Goal: Navigation & Orientation: Find specific page/section

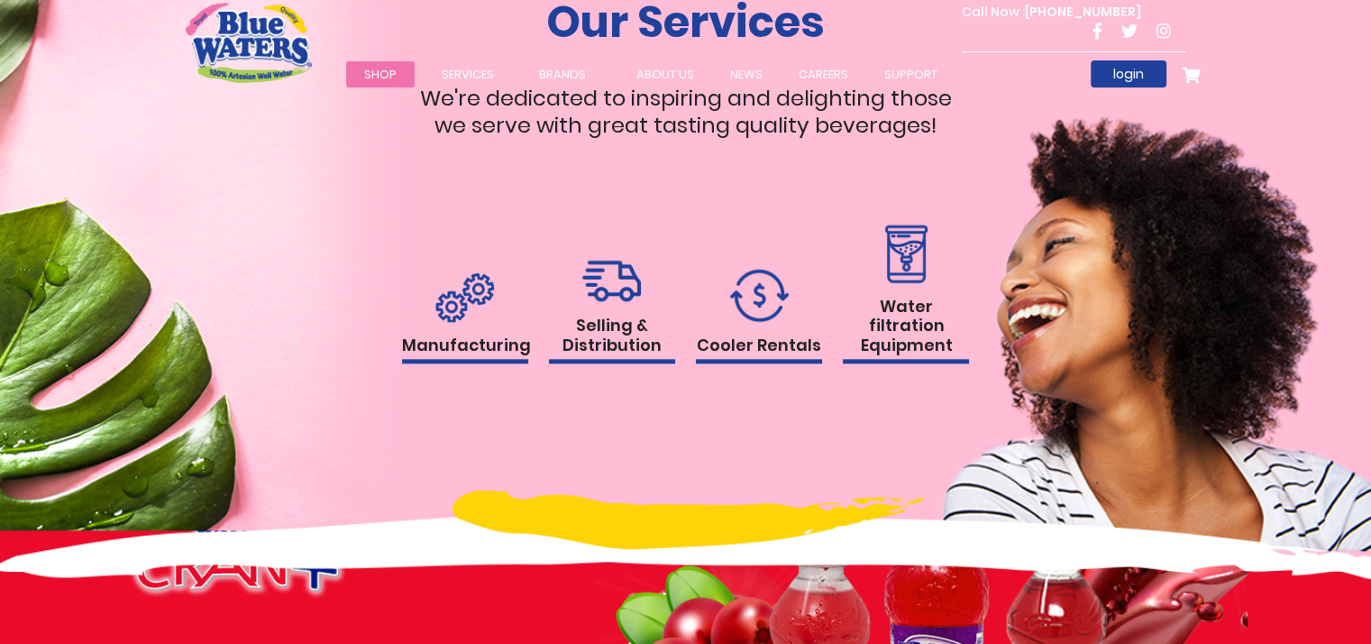
scroll to position [1803, 0]
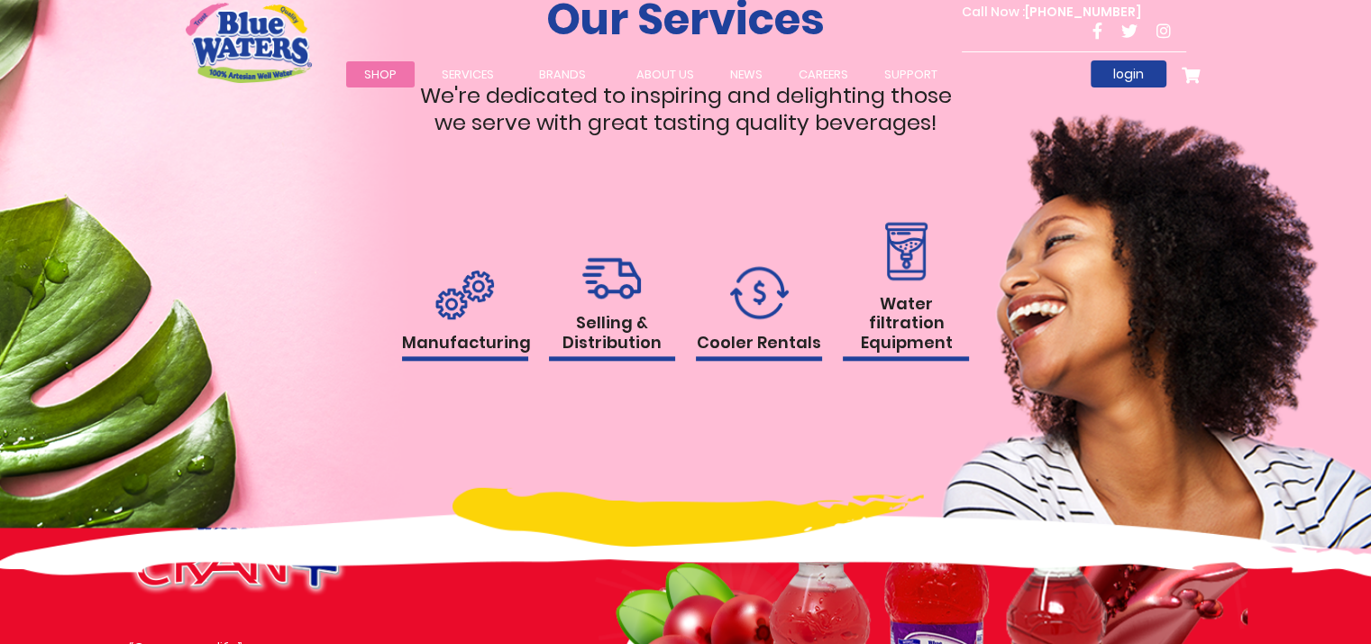
click at [605, 313] on h1 "Selling & Distribution" at bounding box center [612, 337] width 126 height 48
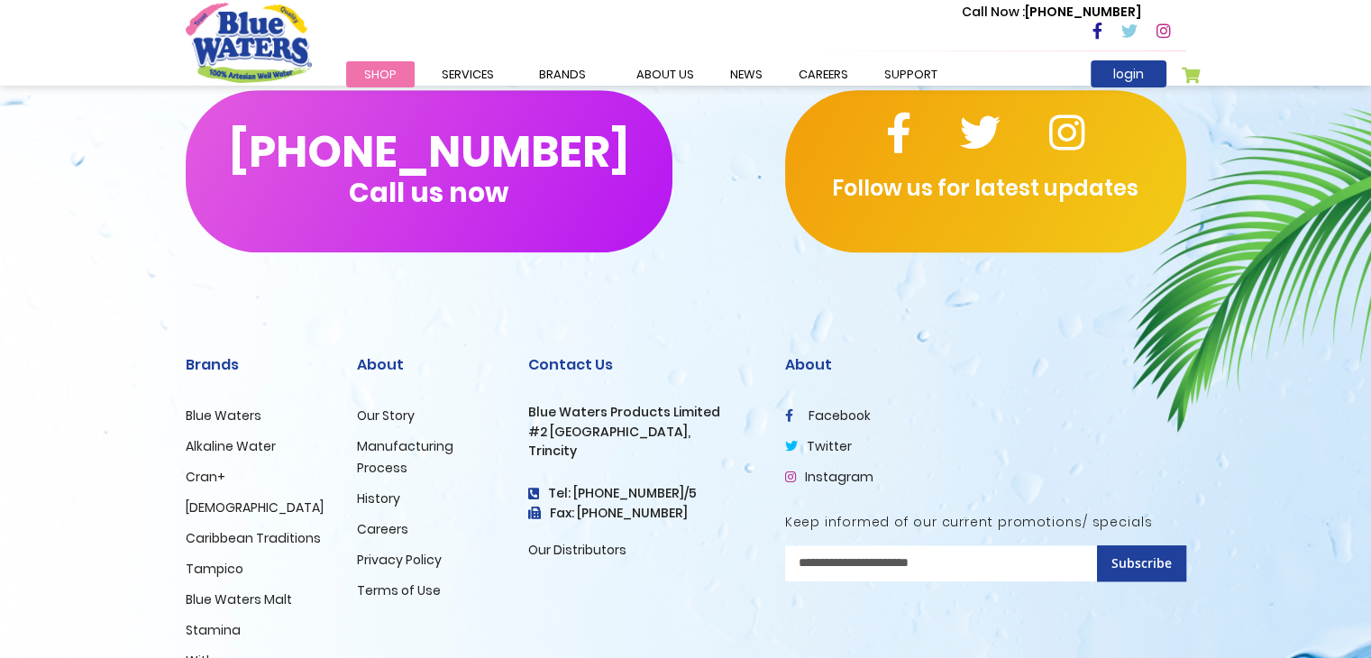
scroll to position [1319, 0]
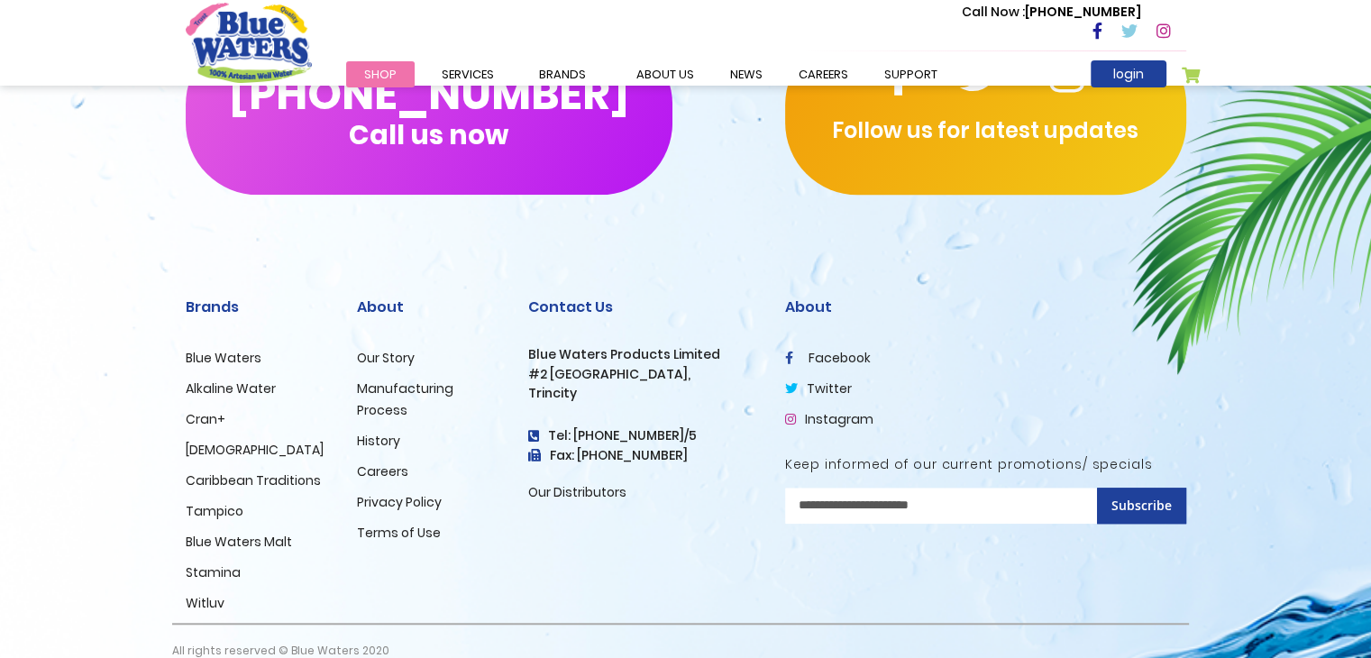
click at [382, 462] on link "Careers" at bounding box center [382, 471] width 51 height 18
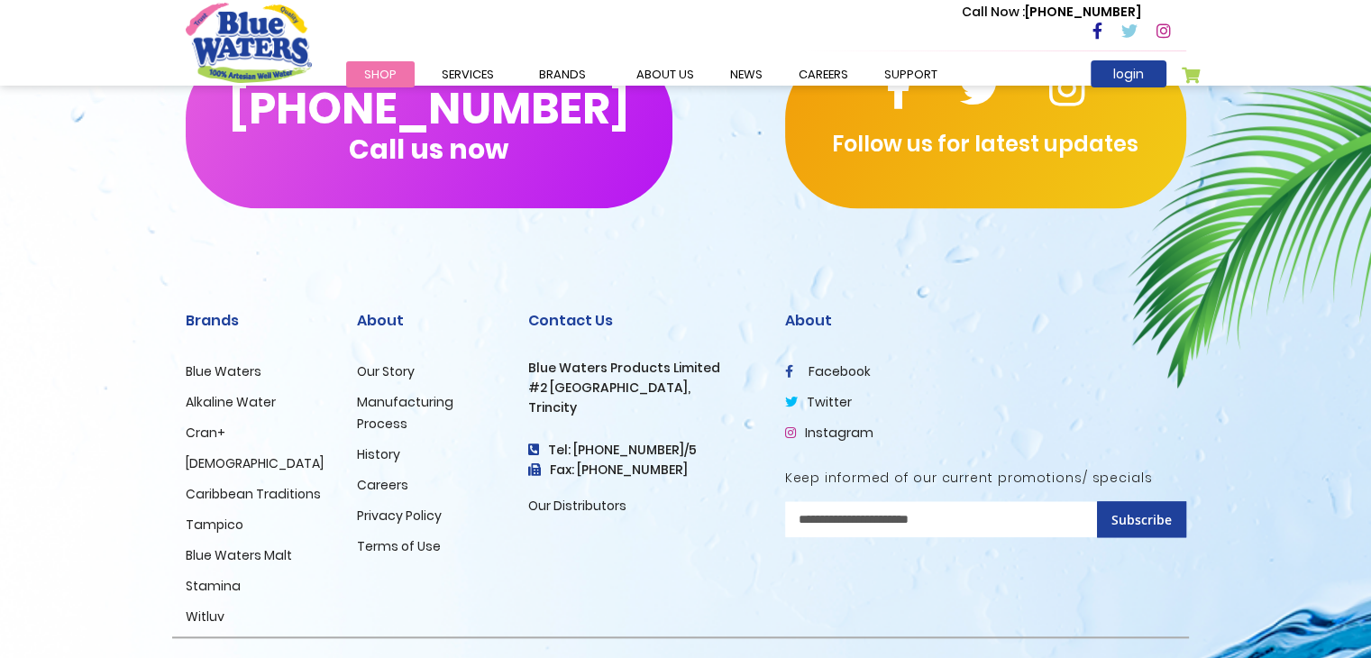
scroll to position [1803, 0]
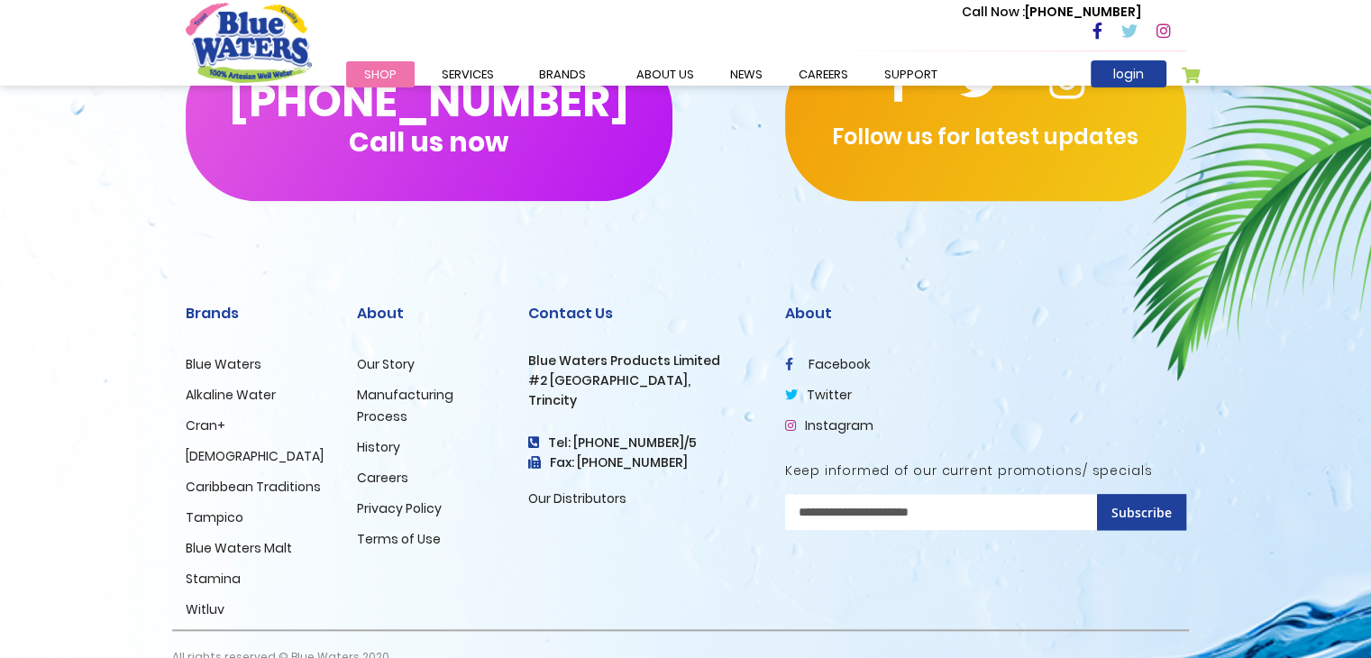
click at [393, 365] on link "Our Story" at bounding box center [386, 364] width 58 height 18
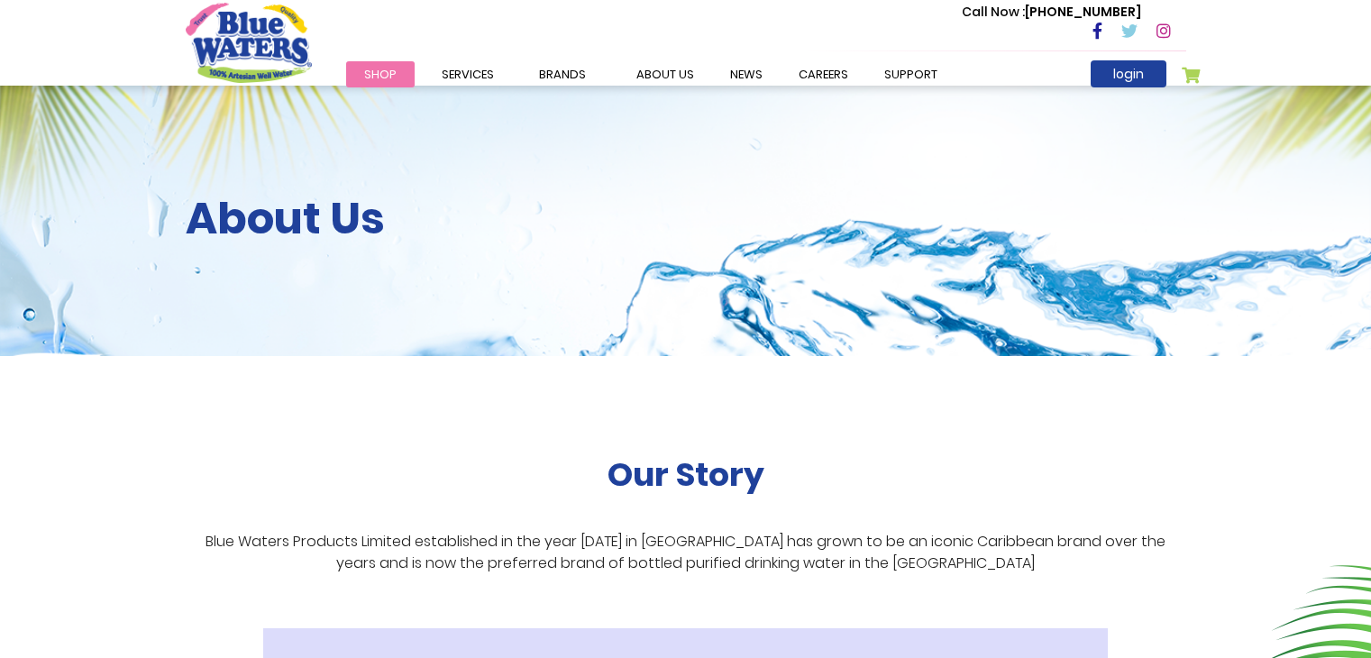
scroll to position [536, 0]
